Goal: Complete application form

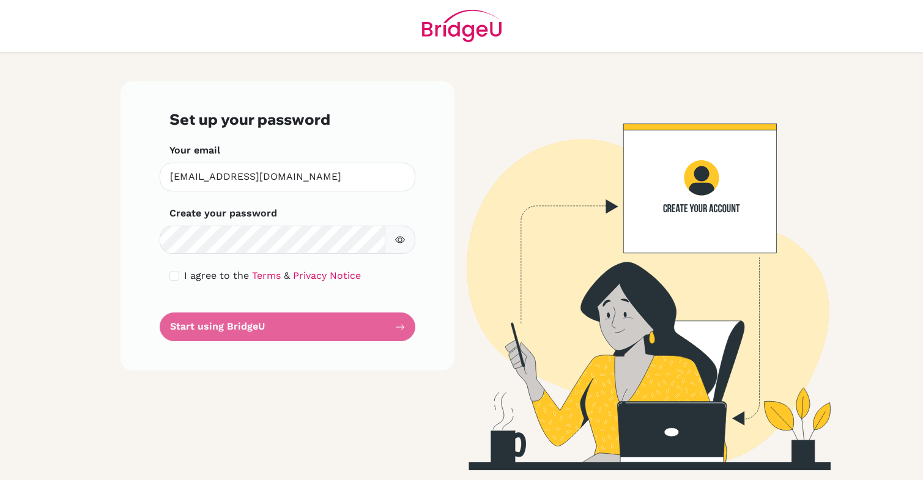
click at [173, 277] on input "checkbox" at bounding box center [174, 276] width 10 height 10
checkbox input "true"
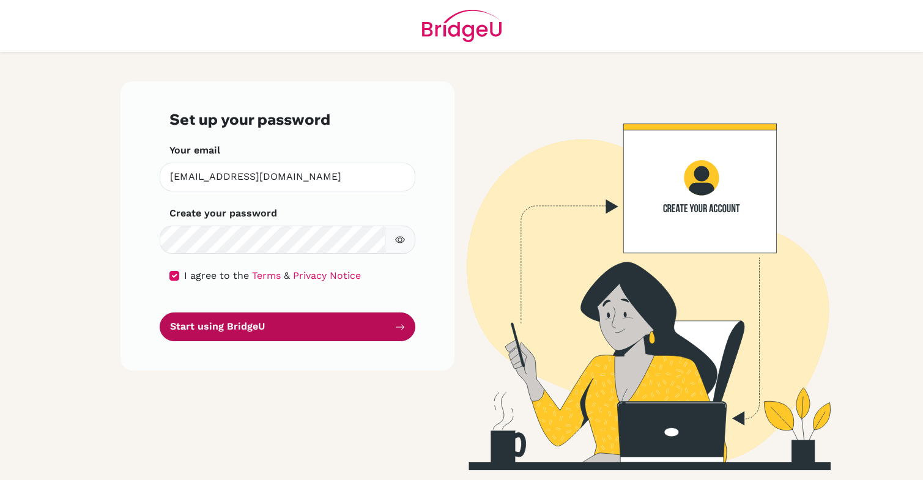
click at [226, 326] on button "Start using BridgeU" at bounding box center [288, 326] width 256 height 29
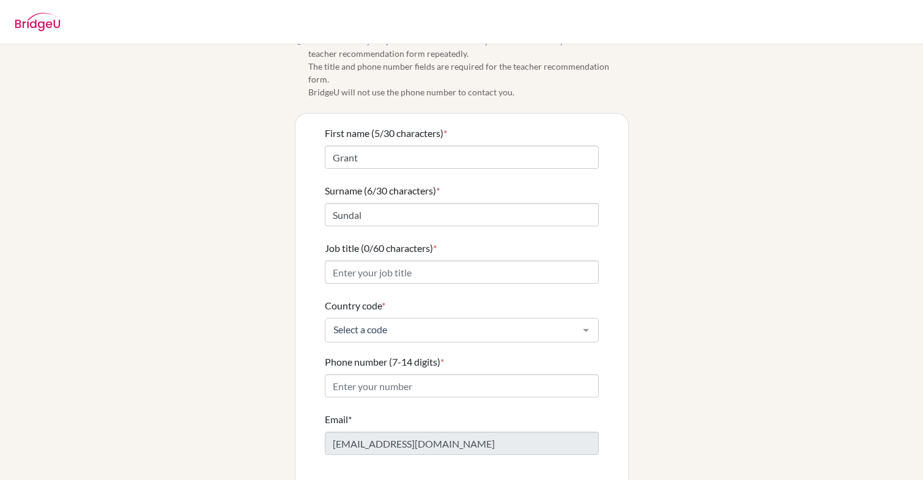
scroll to position [26, 0]
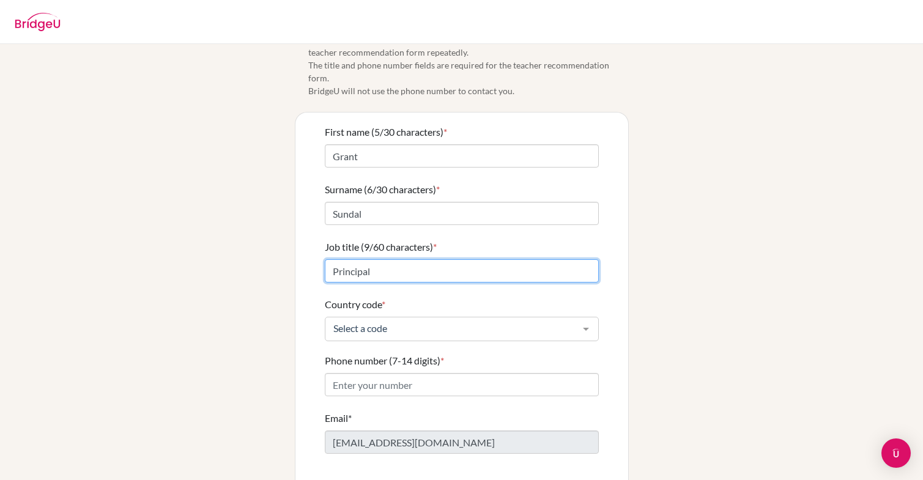
type input "Principal"
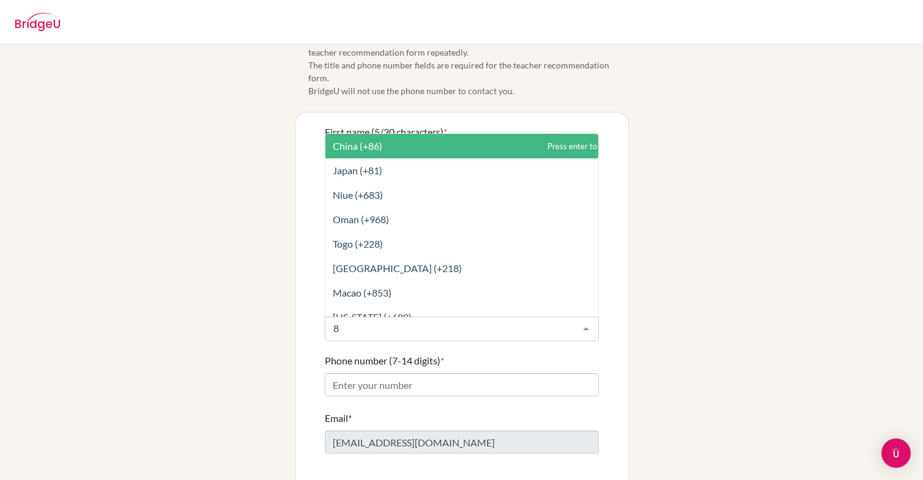
type input "86"
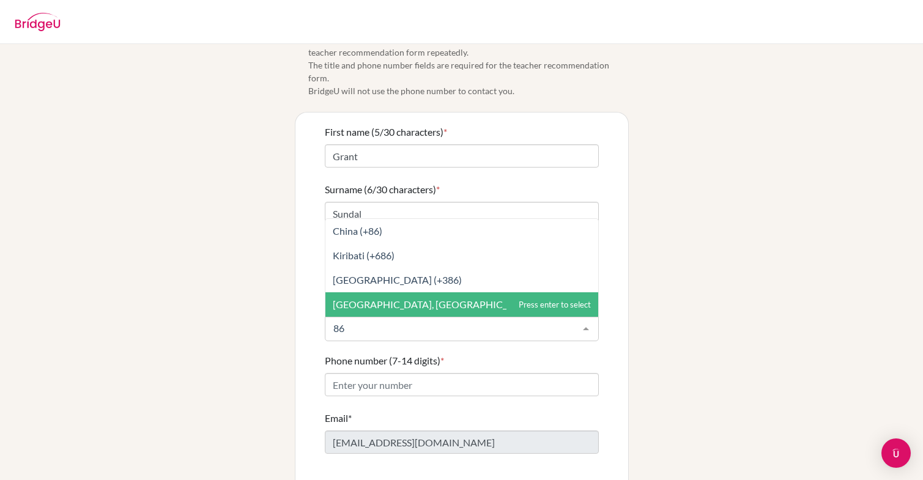
click at [419, 298] on span "[GEOGRAPHIC_DATA], [GEOGRAPHIC_DATA] (+886)" at bounding box center [461, 304] width 273 height 24
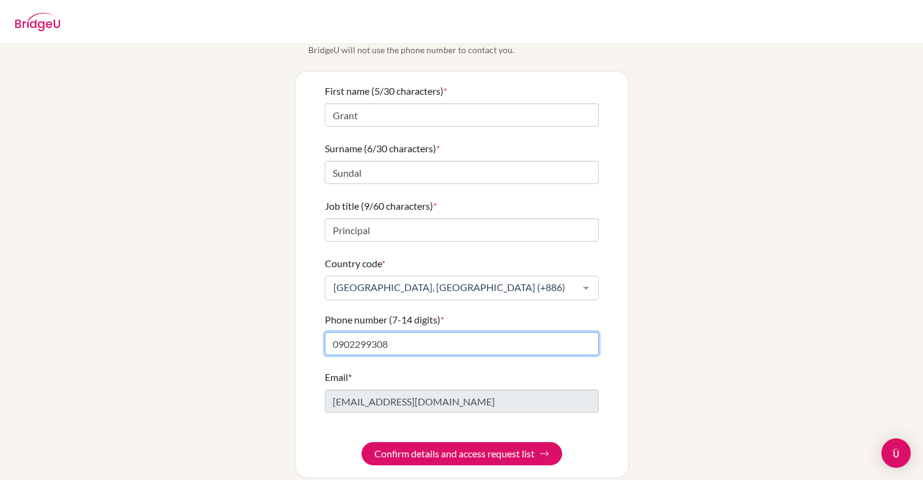
scroll to position [0, 0]
type input "0902299308"
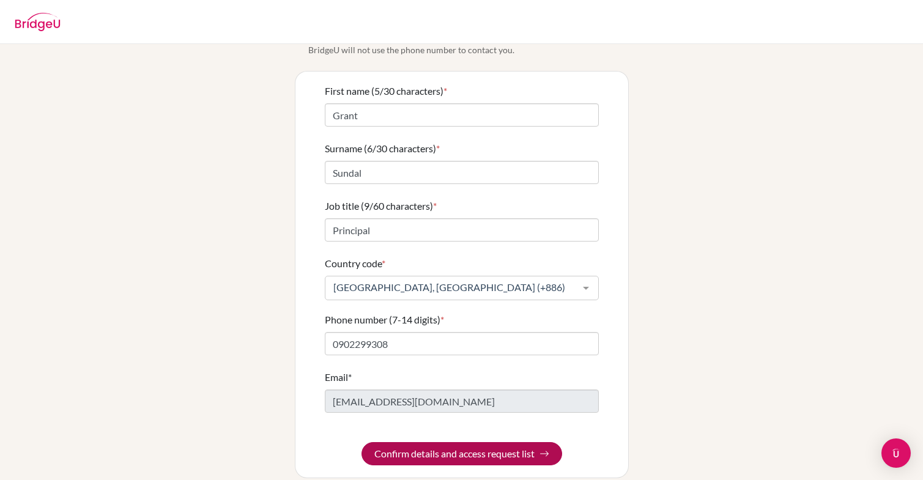
click at [473, 442] on button "Confirm details and access request list" at bounding box center [461, 453] width 201 height 23
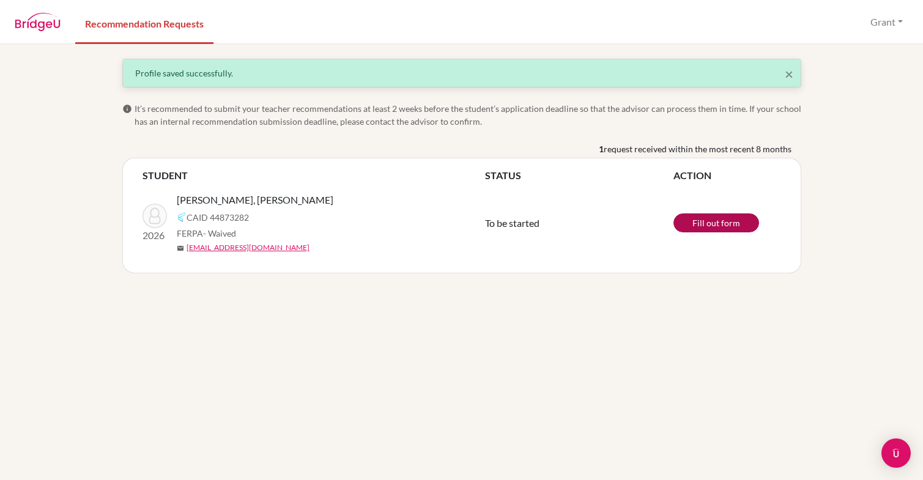
click at [710, 223] on link "Fill out form" at bounding box center [716, 222] width 86 height 19
